Goal: Transaction & Acquisition: Purchase product/service

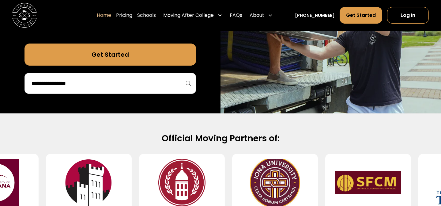
scroll to position [174, 0]
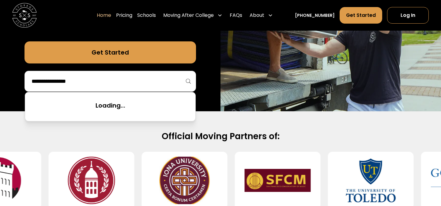
click at [161, 86] on input "search" at bounding box center [110, 81] width 159 height 10
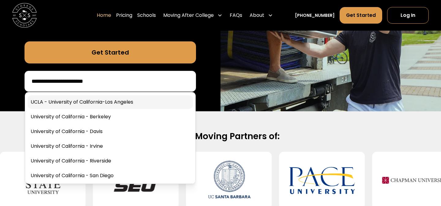
type input "**********"
click at [147, 99] on link at bounding box center [111, 101] width 166 height 13
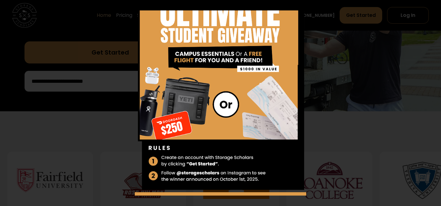
scroll to position [26, 0]
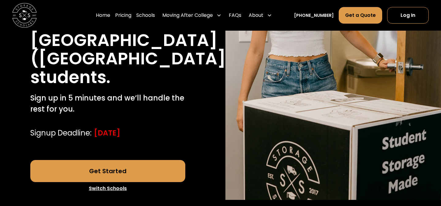
scroll to position [169, 0]
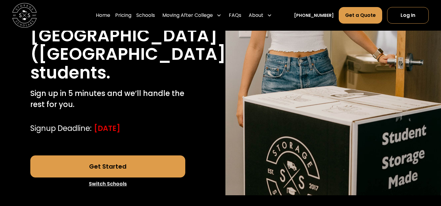
click at [149, 155] on link "Get Started" at bounding box center [107, 166] width 155 height 22
